Goal: Check status: Check status

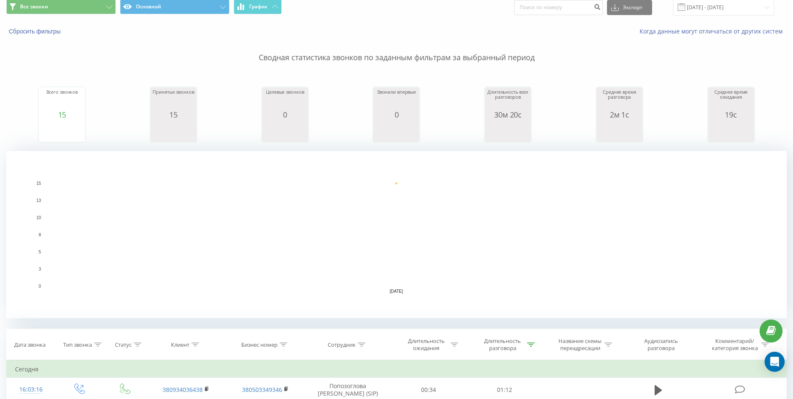
scroll to position [84, 0]
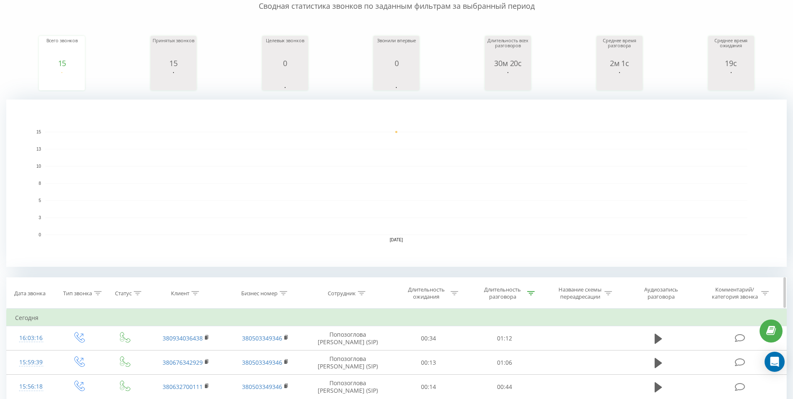
click at [516, 295] on div "Длительность разговора" at bounding box center [502, 293] width 45 height 14
click at [488, 348] on input "00:40" at bounding box center [505, 353] width 74 height 15
click at [485, 350] on input "text" at bounding box center [505, 353] width 74 height 15
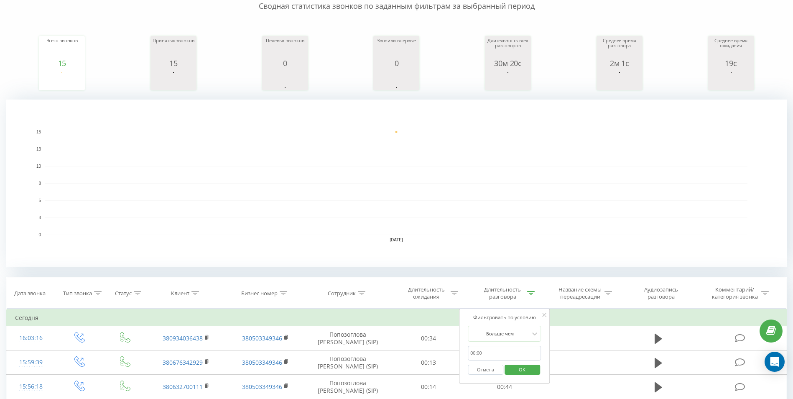
type input "01:00"
click at [517, 377] on div "Отмена OK" at bounding box center [505, 369] width 74 height 19
click at [519, 370] on span "OK" at bounding box center [522, 369] width 23 height 13
